Goal: Feedback & Contribution: Contribute content

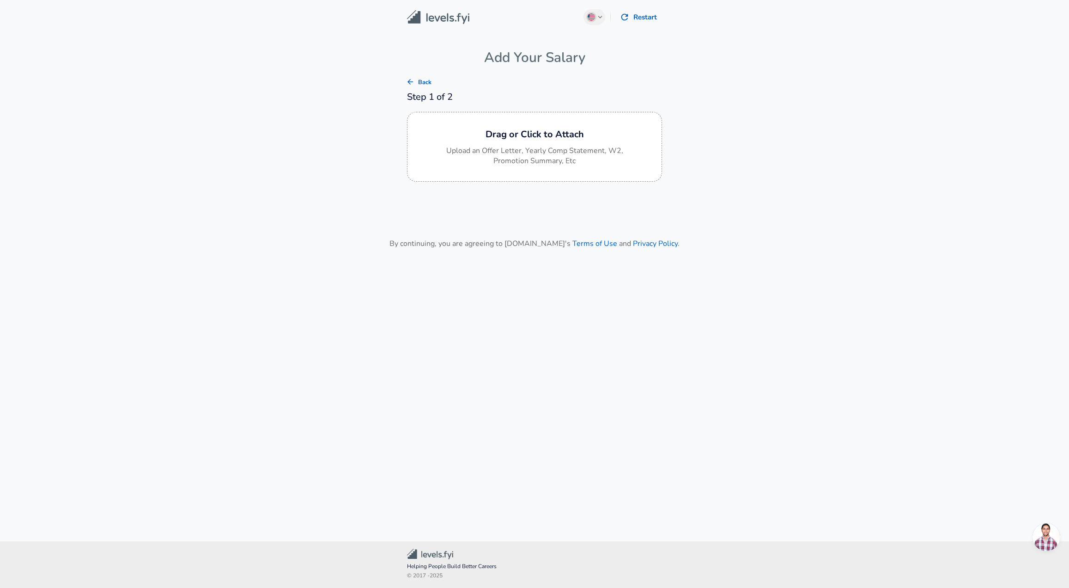
click at [418, 78] on button "Back" at bounding box center [419, 82] width 30 height 14
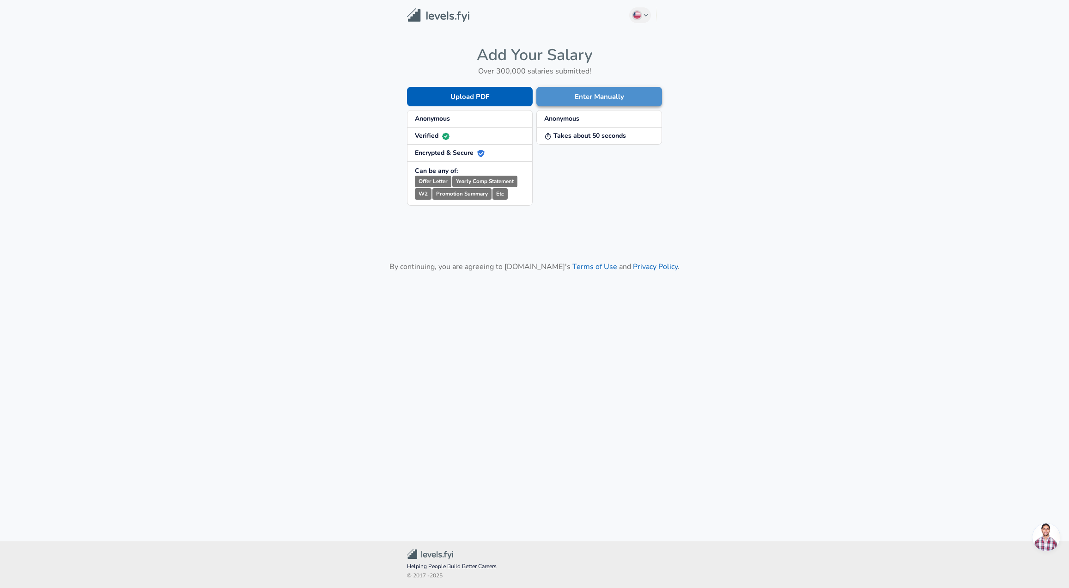
click at [593, 90] on button "Enter Manually" at bounding box center [600, 96] width 126 height 19
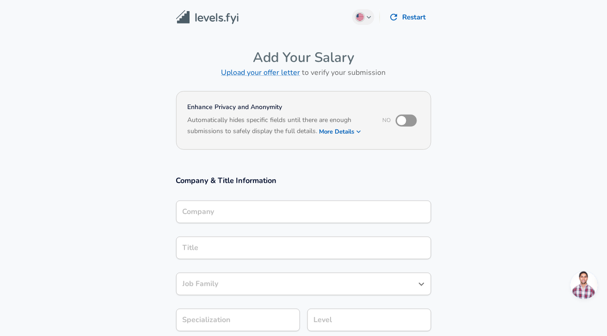
click at [409, 117] on input "checkbox" at bounding box center [401, 121] width 53 height 18
checkbox input "true"
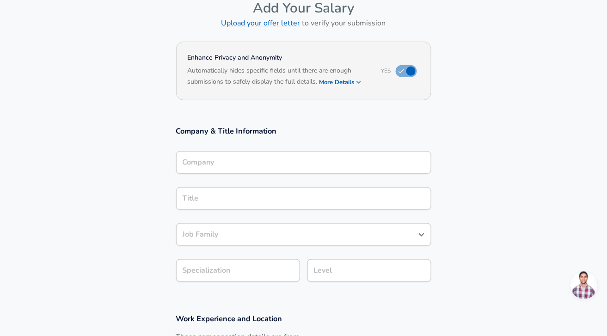
scroll to position [167, 0]
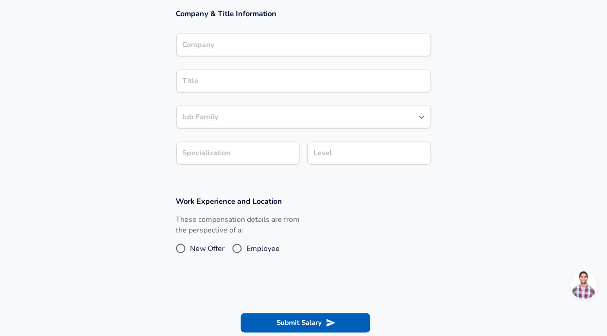
click at [320, 47] on input "Company" at bounding box center [303, 45] width 247 height 14
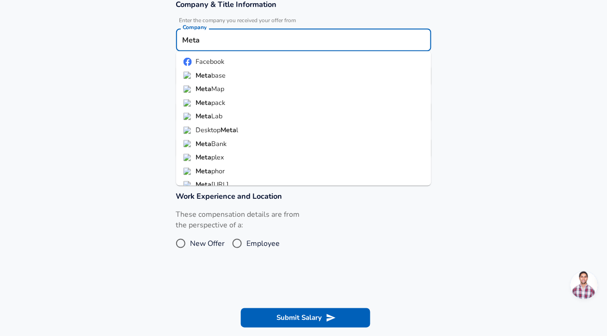
click at [287, 61] on li "Facebook" at bounding box center [303, 62] width 255 height 14
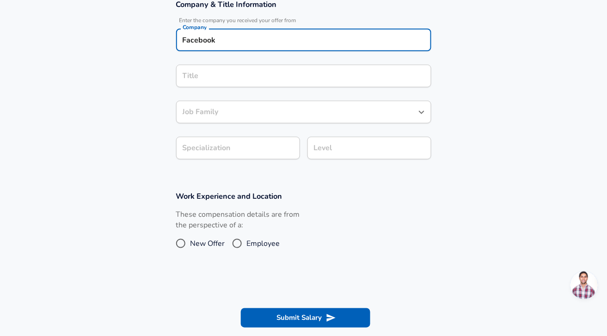
type input "Facebook"
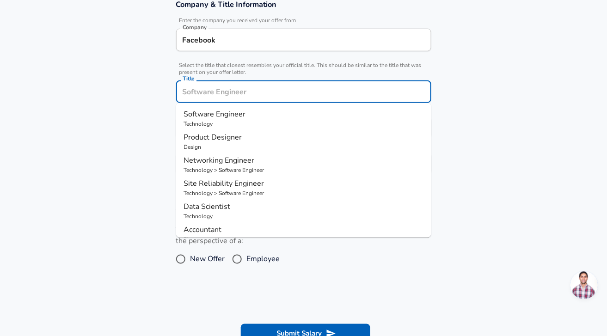
scroll to position [195, 0]
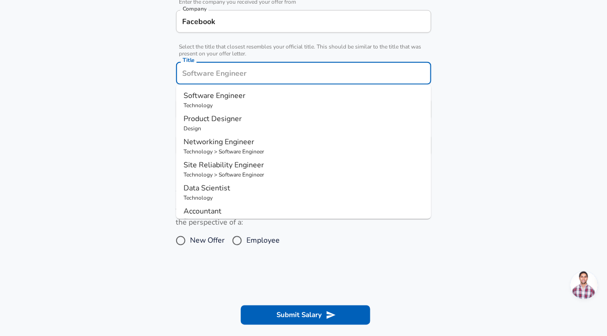
click at [257, 78] on input "Title" at bounding box center [303, 73] width 247 height 14
click at [249, 104] on p "Technology" at bounding box center [303, 105] width 240 height 8
type input "Software Engineer"
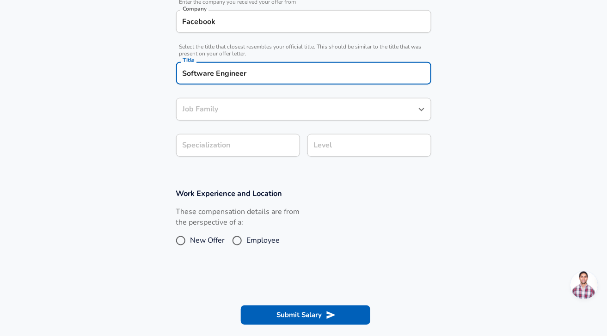
type input "Software Engineer"
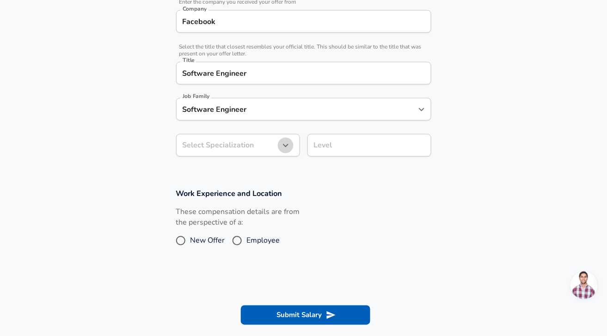
click at [281, 138] on button "button" at bounding box center [286, 146] width 16 height 16
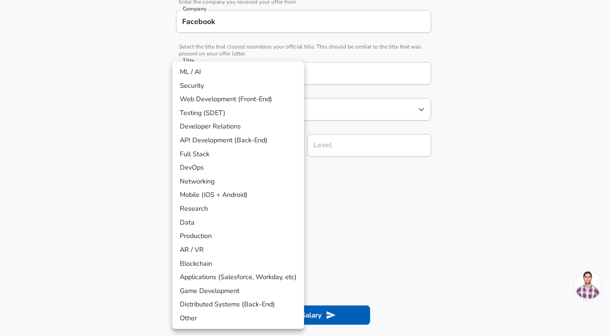
click at [220, 305] on li "Distributed Systems (Back-End)" at bounding box center [238, 305] width 132 height 14
type input "Distributed Systems (Back-End)"
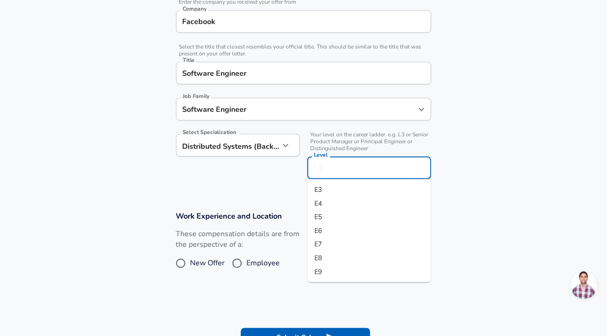
scroll to position [213, 0]
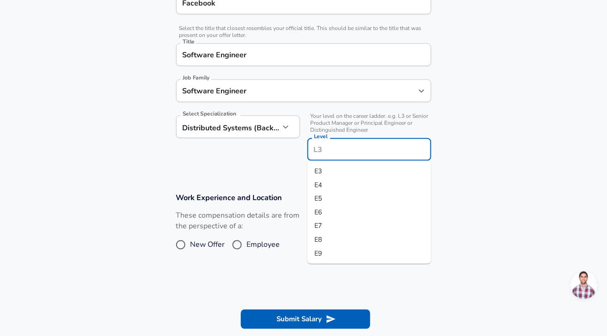
click at [391, 142] on input "Level" at bounding box center [369, 149] width 116 height 14
click at [336, 224] on li "E7" at bounding box center [369, 227] width 124 height 14
type input "E7"
click at [198, 242] on span "New Offer" at bounding box center [207, 244] width 35 height 11
click at [190, 242] on input "New Offer" at bounding box center [180, 245] width 19 height 15
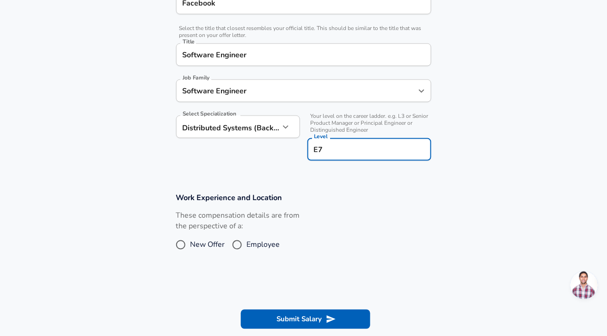
radio input "true"
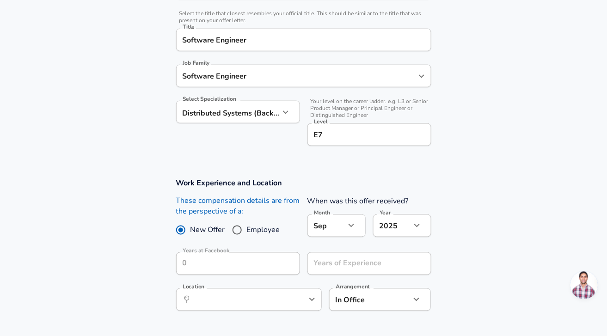
scroll to position [235, 0]
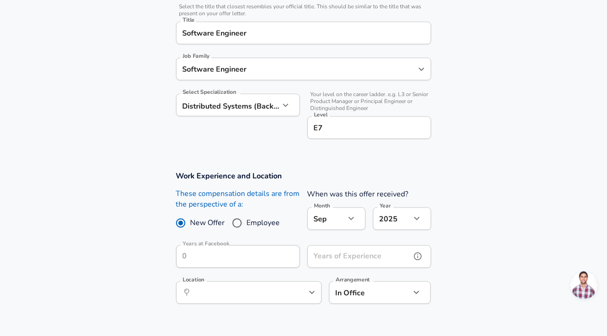
click at [412, 257] on button "help" at bounding box center [418, 257] width 14 height 14
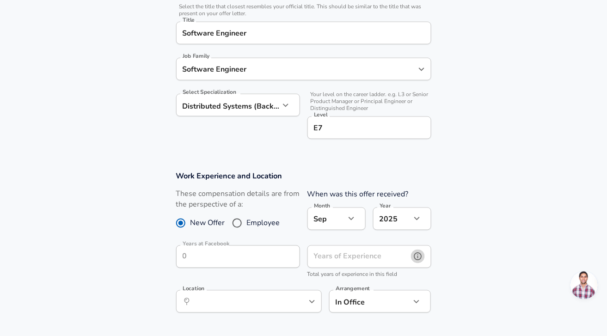
click at [421, 256] on icon "help" at bounding box center [417, 256] width 9 height 9
click at [384, 250] on input "Years of Experience" at bounding box center [359, 256] width 104 height 23
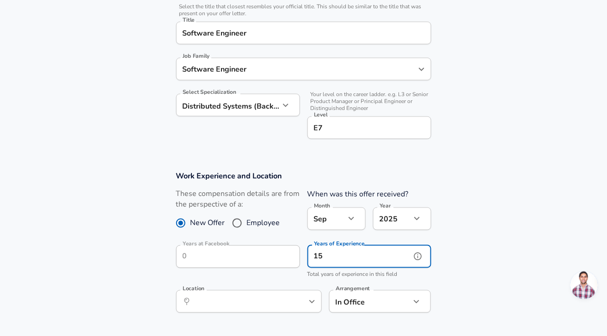
type input "15"
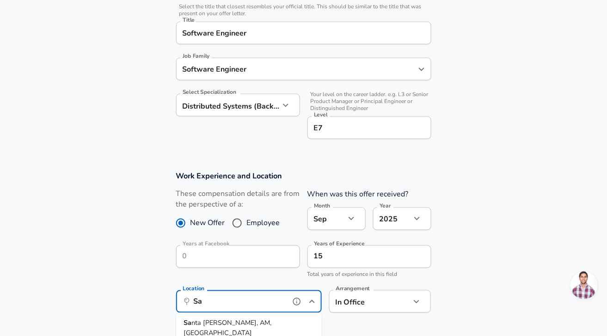
type input "S"
type input "P"
click at [273, 318] on li "[GEOGRAPHIC_DATA] , [GEOGRAPHIC_DATA]" at bounding box center [249, 324] width 146 height 14
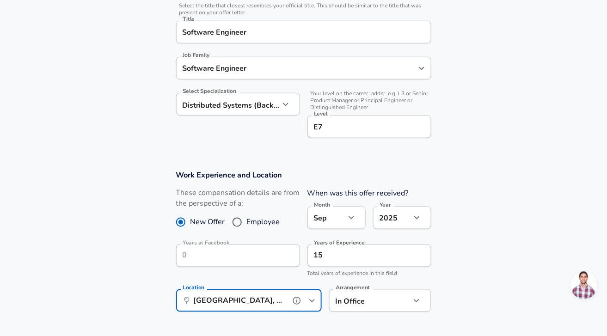
scroll to position [430, 0]
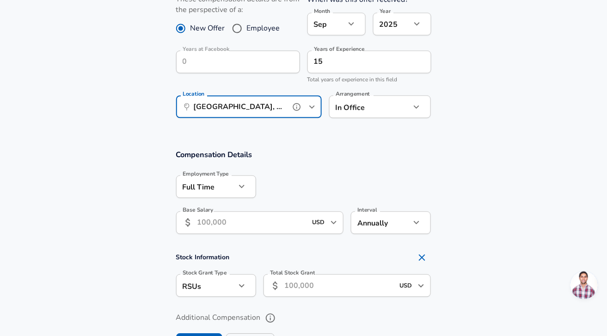
type input "[GEOGRAPHIC_DATA], [GEOGRAPHIC_DATA]"
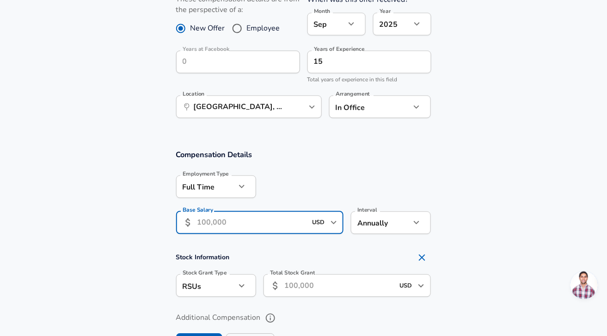
click at [239, 221] on input "Base Salary" at bounding box center [252, 222] width 110 height 23
type input "329,000"
click at [510, 183] on section "Compensation Details Employment Type [DEMOGRAPHIC_DATA] full_time Employment Ty…" at bounding box center [303, 194] width 607 height 91
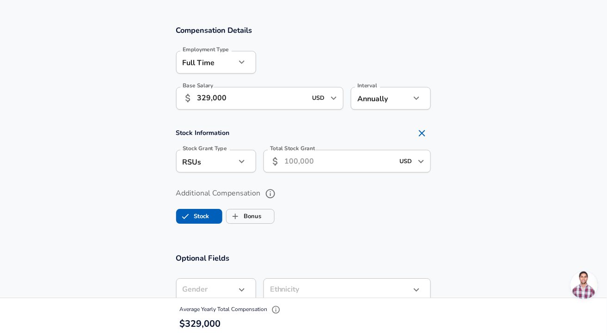
scroll to position [612, 0]
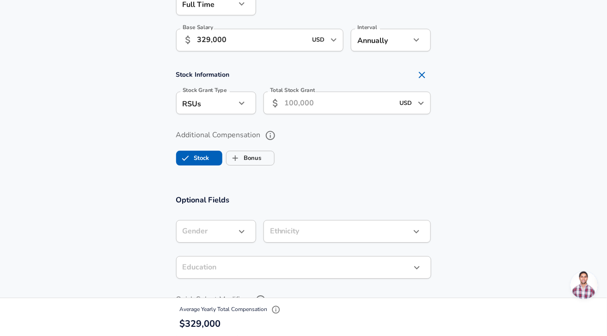
click at [337, 101] on input "Total Stock Grant" at bounding box center [340, 103] width 110 height 23
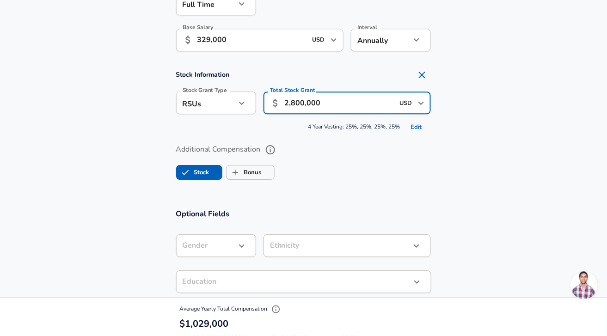
type input "2,800,000"
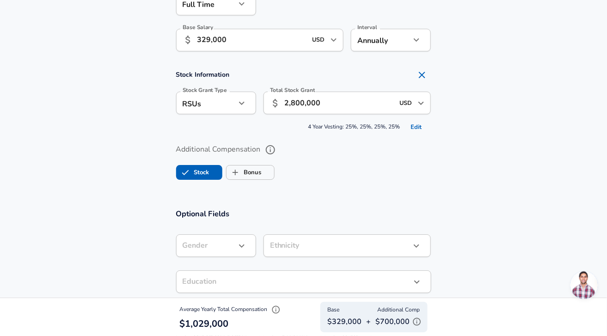
click at [372, 190] on section "Compensation Details Employment Type [DEMOGRAPHIC_DATA] full_time Employment Ty…" at bounding box center [303, 77] width 607 height 242
click at [261, 166] on label "Bonus" at bounding box center [243, 173] width 35 height 18
checkbox input "true"
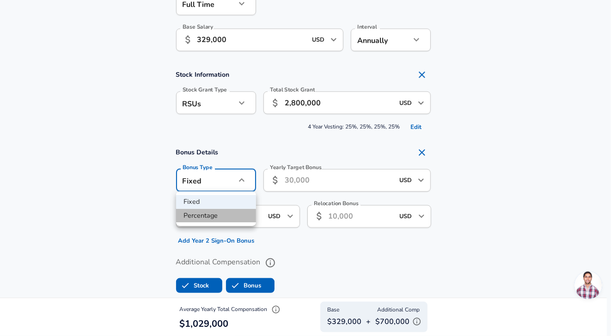
click at [219, 211] on li "Percentage" at bounding box center [216, 216] width 80 height 14
type input "percentage"
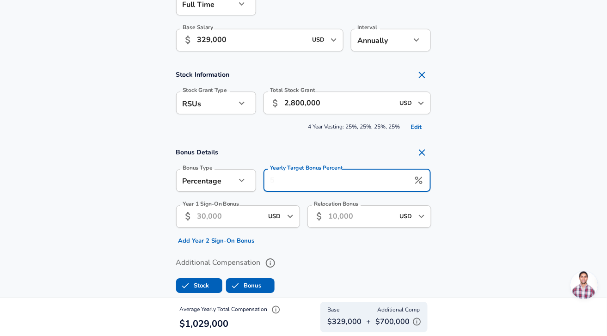
click at [342, 182] on input "Yearly Target Bonus Percent" at bounding box center [336, 180] width 147 height 23
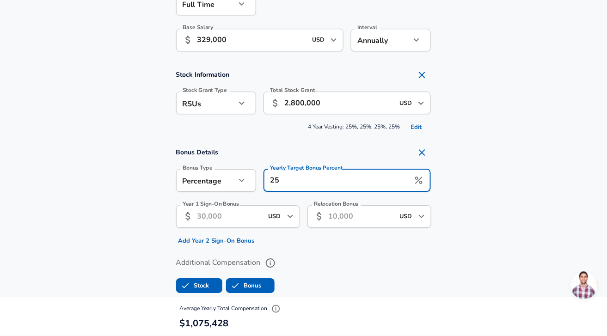
type input "25"
click at [208, 40] on input "329,000" at bounding box center [252, 40] width 110 height 23
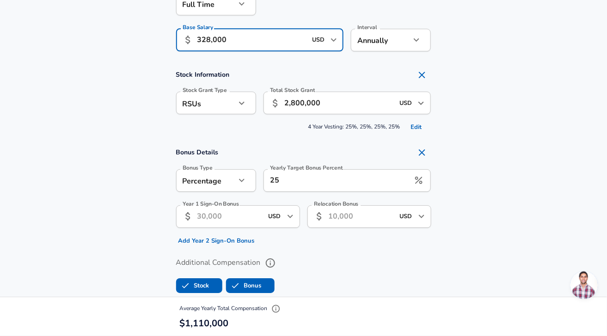
type input "328,000"
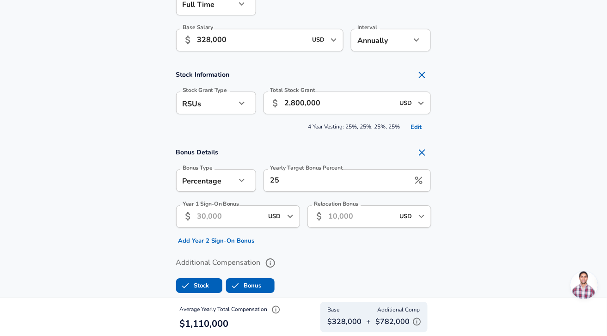
click at [208, 213] on input "Year 1 Sign-On Bonus" at bounding box center [230, 216] width 66 height 23
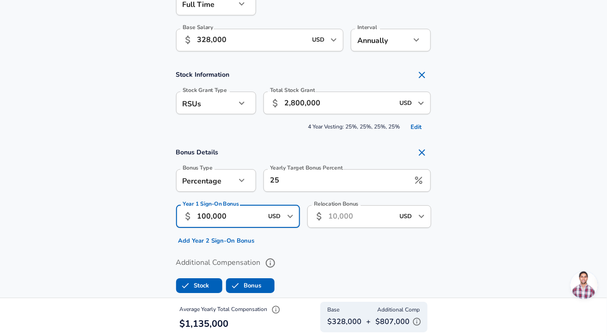
type input "100,000"
click at [524, 198] on section "Bonus Details Bonus Type Percentage percentage Bonus Type Yearly Target Bonus P…" at bounding box center [303, 195] width 607 height 105
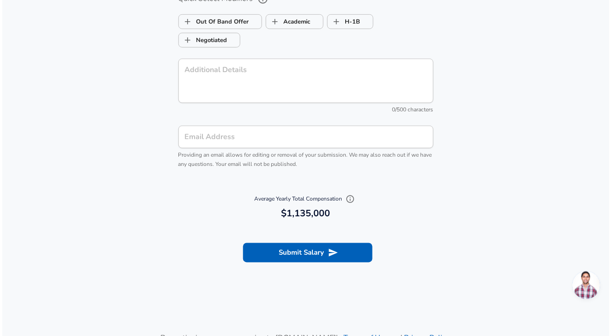
scroll to position [1100, 0]
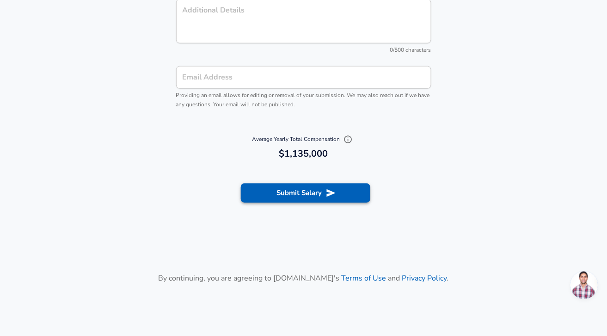
click at [324, 194] on button "Submit Salary" at bounding box center [305, 192] width 129 height 19
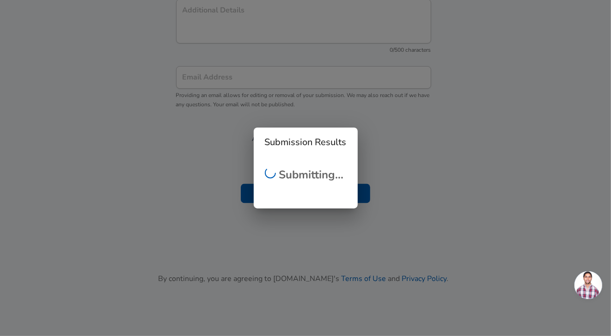
checkbox input "false"
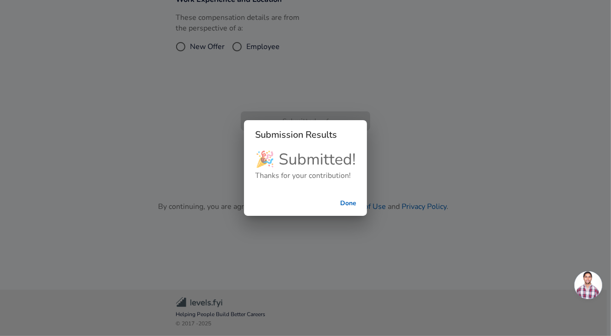
scroll to position [296, 0]
